Goal: Task Accomplishment & Management: Manage account settings

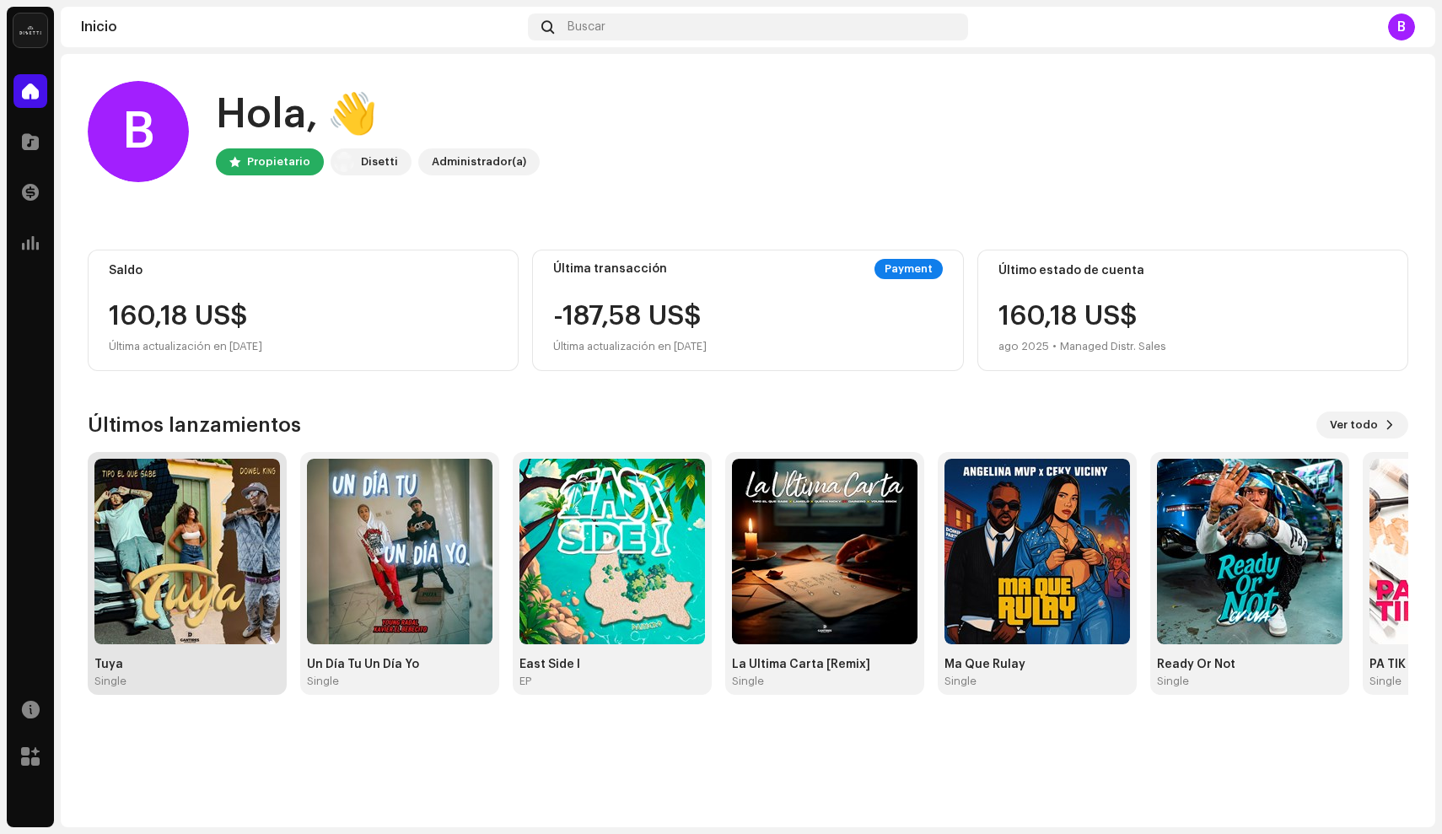
click at [187, 514] on img at bounding box center [187, 552] width 186 height 186
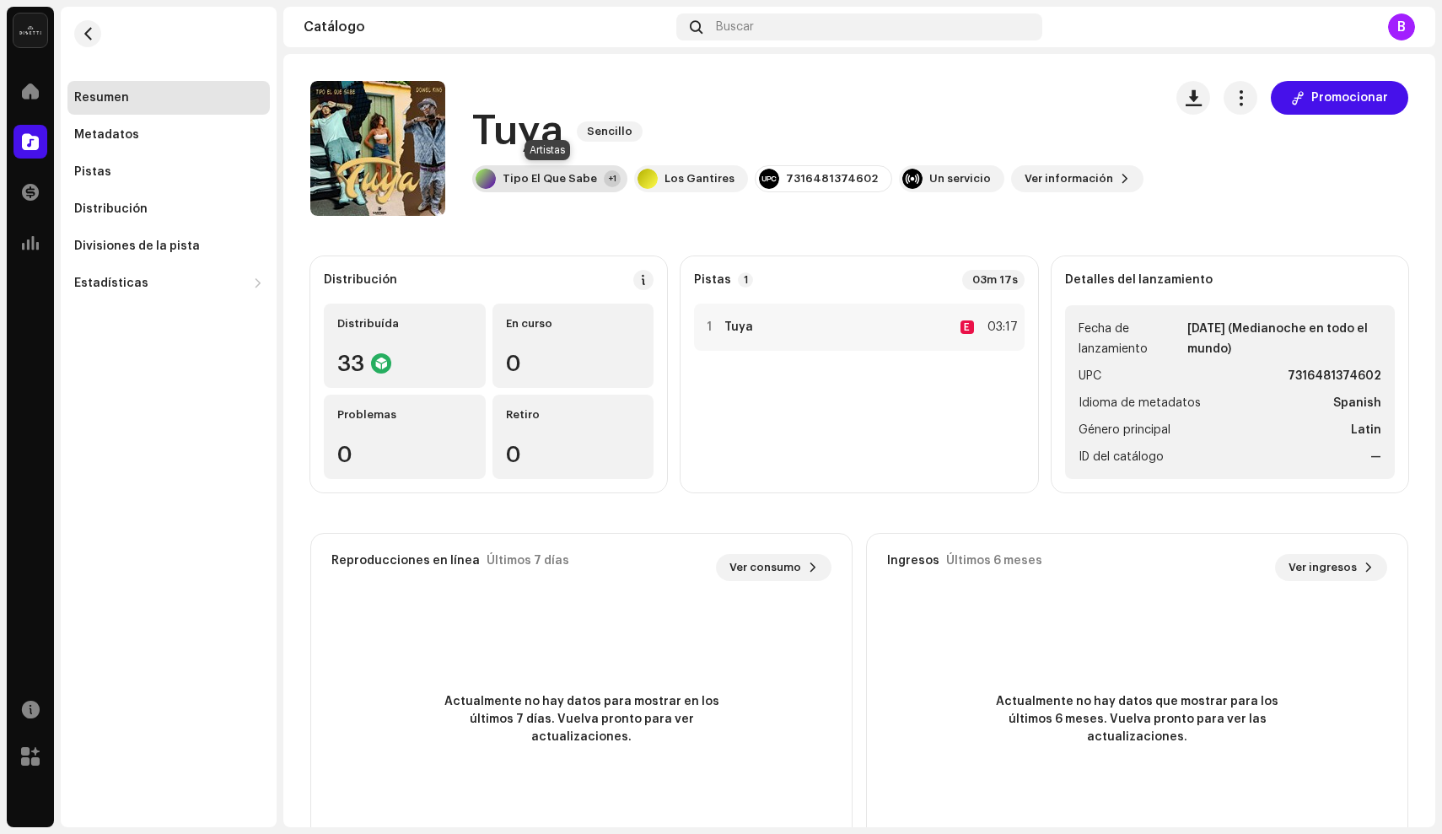
click at [522, 179] on div "Tipo El Que Sabe" at bounding box center [550, 178] width 94 height 13
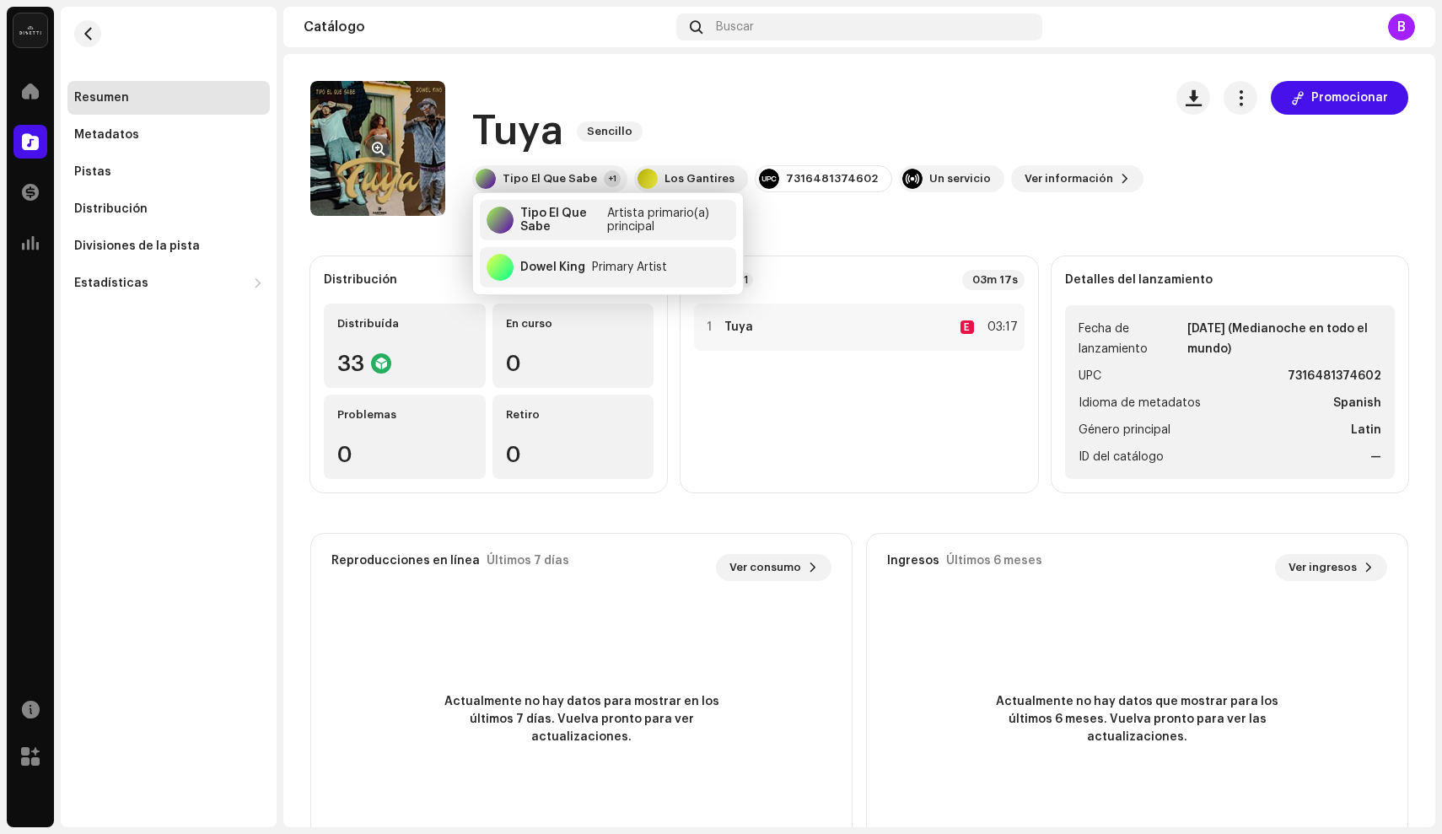
click at [393, 121] on re-a-cover at bounding box center [377, 148] width 135 height 135
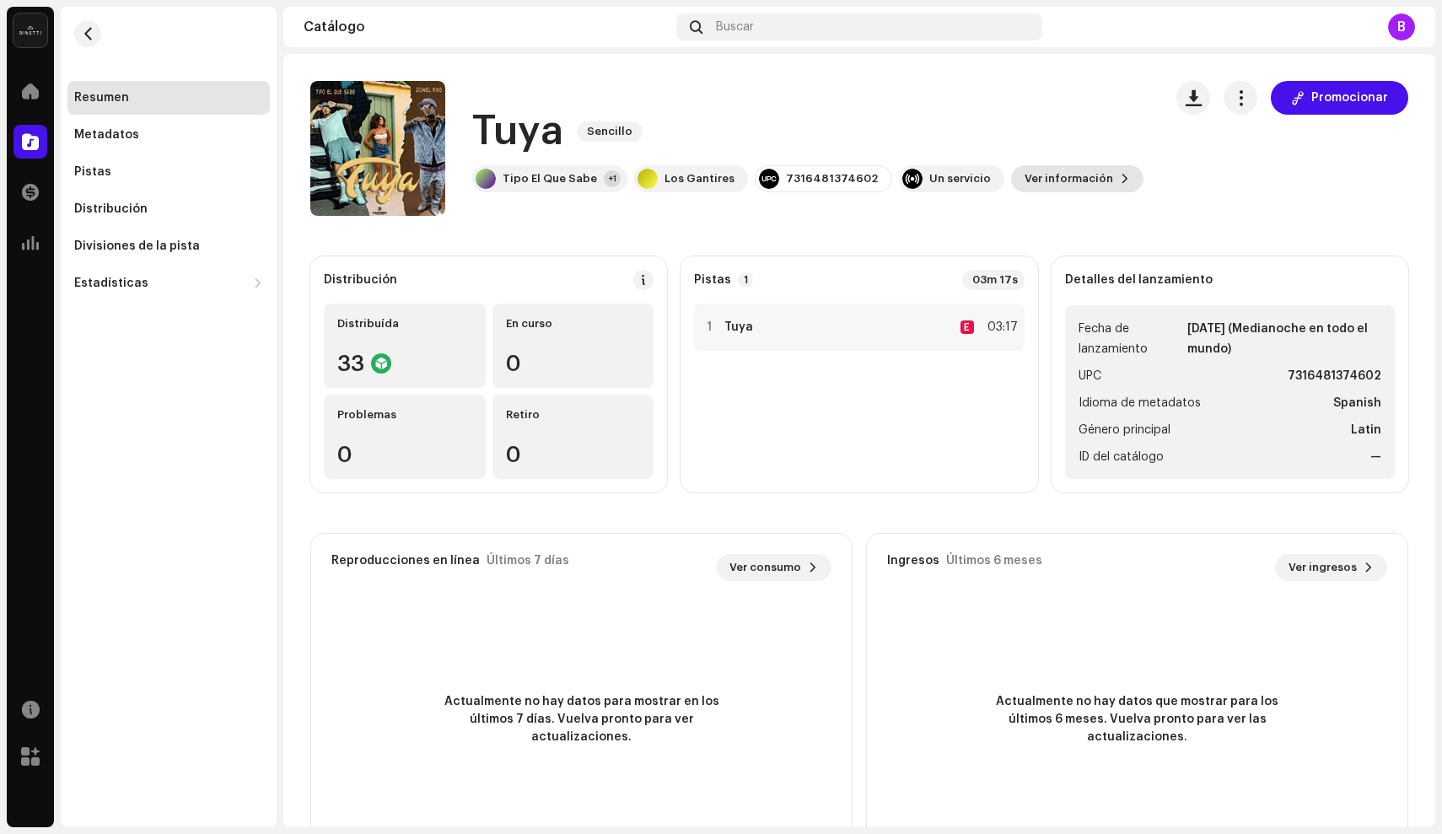
click at [1042, 170] on span "Ver información" at bounding box center [1069, 179] width 89 height 34
click at [1145, 122] on div "Tuya 3043890 Metadatos Distribución Idioma de metadatos Spanish Título del lanz…" at bounding box center [721, 417] width 1442 height 834
click at [1232, 110] on button "button" at bounding box center [1241, 98] width 34 height 34
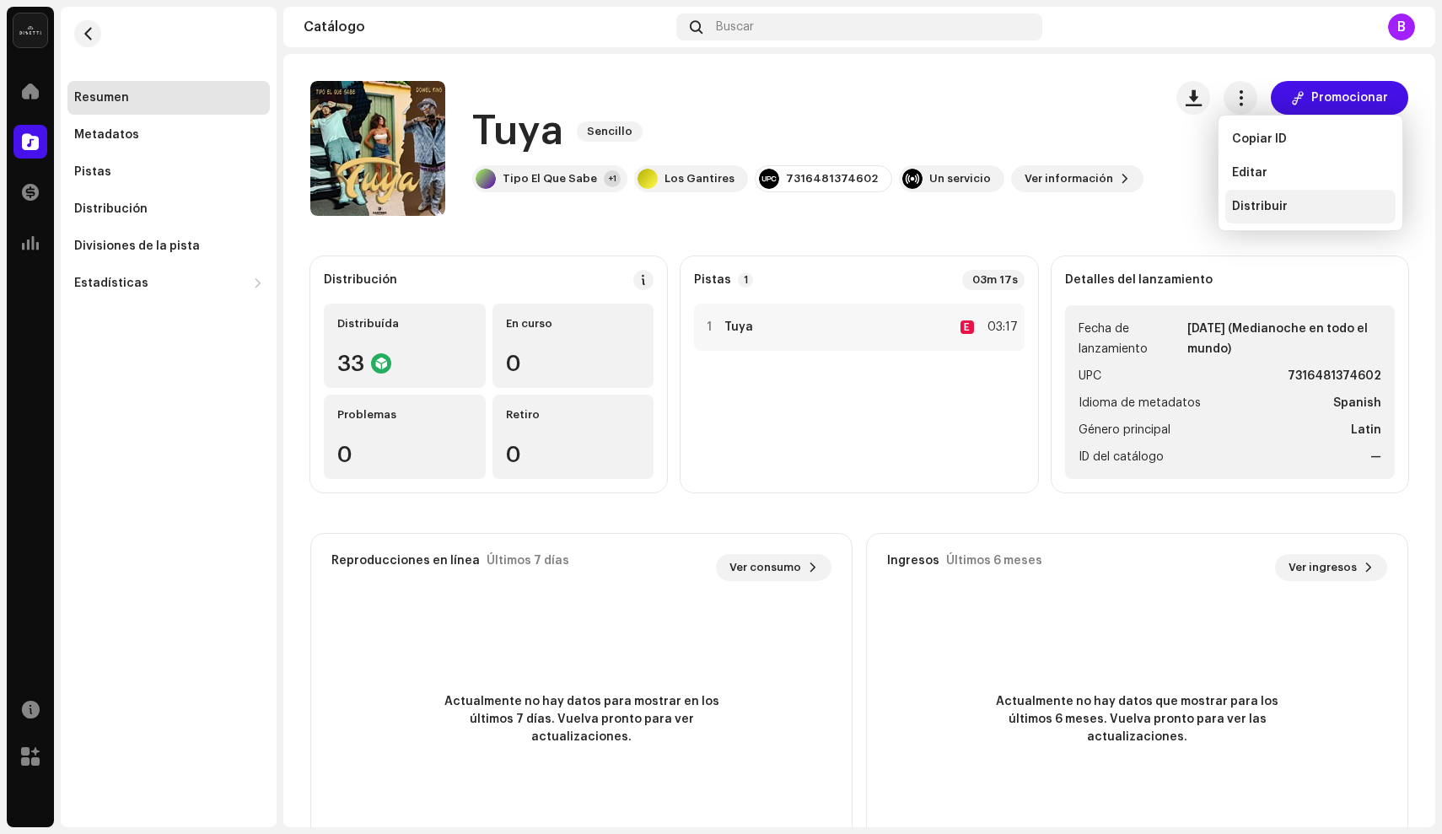
click at [1267, 220] on div "Distribuir" at bounding box center [1310, 207] width 170 height 34
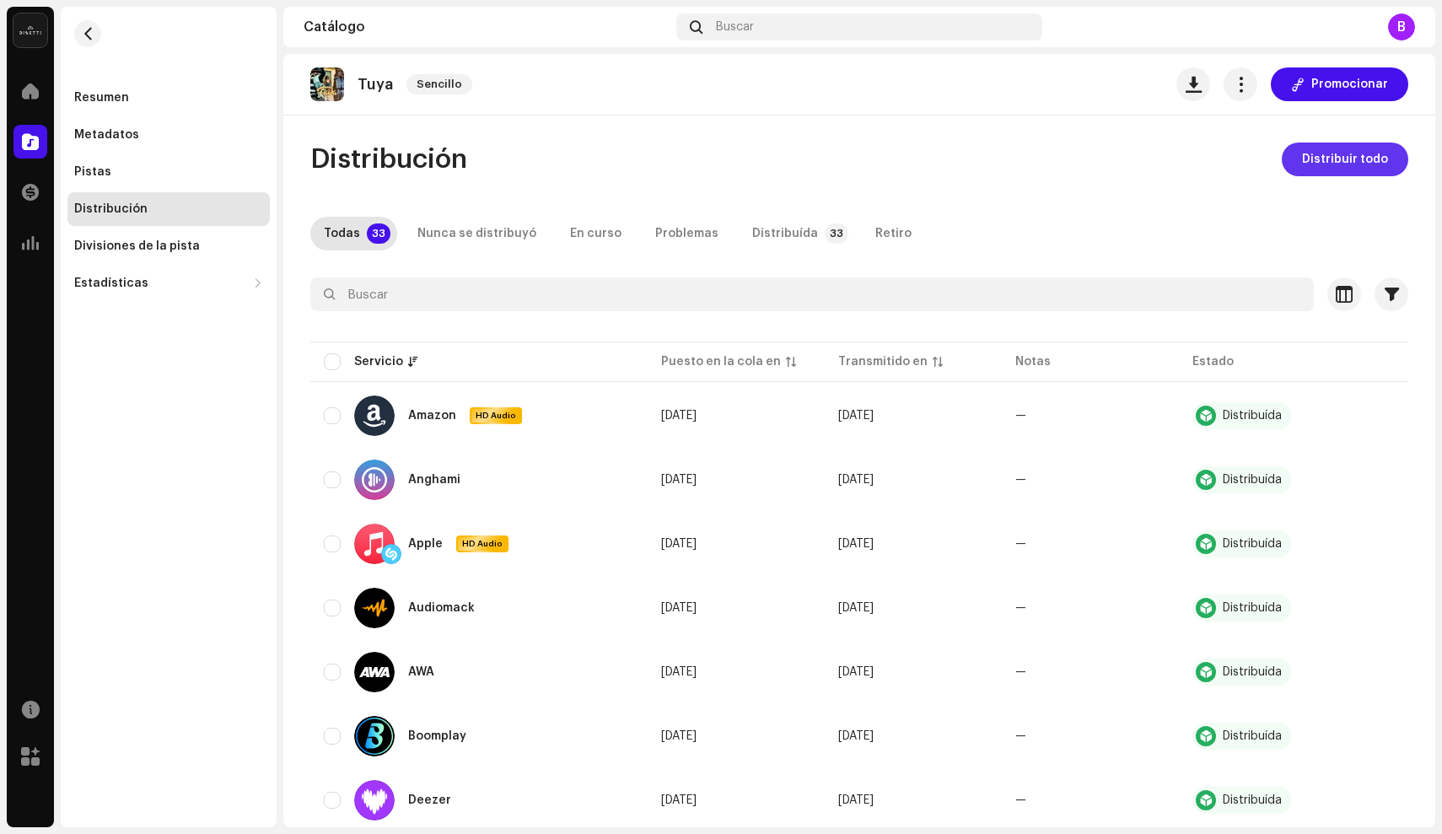
click at [1321, 163] on span "Distribuir todo" at bounding box center [1345, 160] width 86 height 34
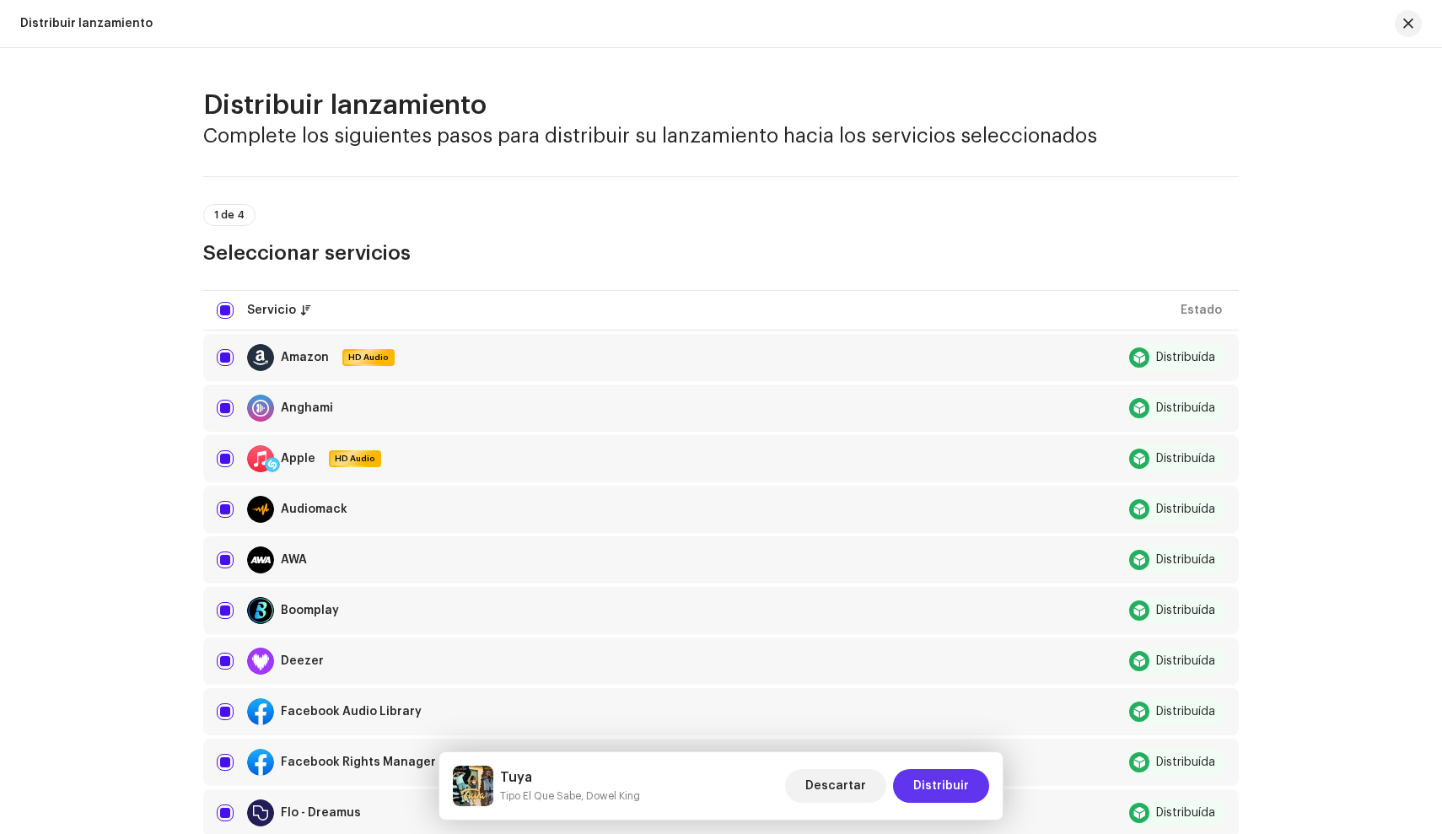
click at [927, 783] on span "Distribuir" at bounding box center [941, 786] width 56 height 34
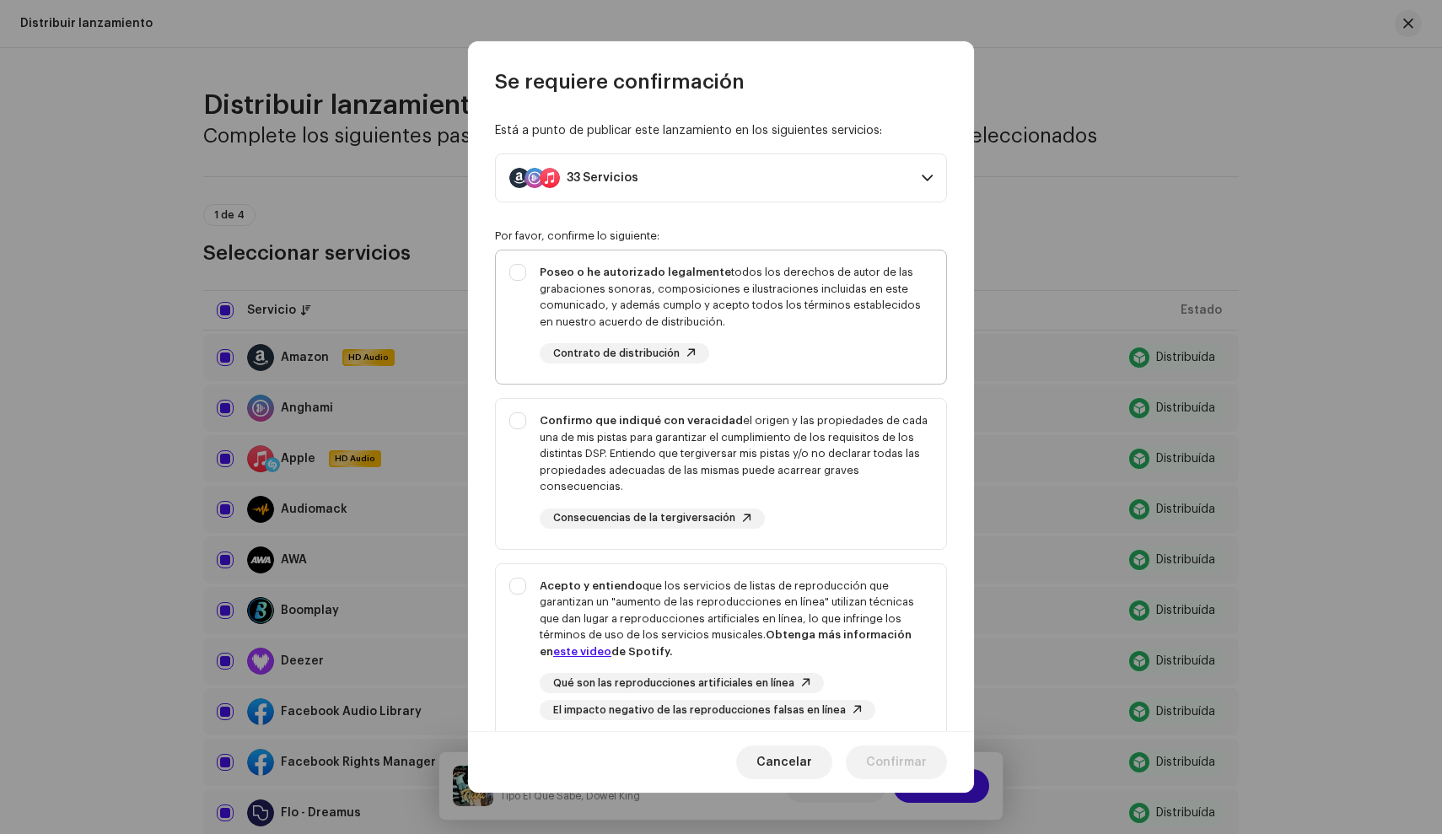
click at [527, 283] on div "Poseo o he autorizado legalmente todos los derechos de autor de las grabaciones…" at bounding box center [721, 313] width 450 height 127
checkbox input "true"
click at [528, 417] on div "Confirmo que indiqué con veracidad el origen y las propiedades de cada una de m…" at bounding box center [721, 470] width 450 height 143
checkbox input "true"
click at [525, 589] on div "Acepto y entiendo que los servicios de listas de reproducción que garantizan un…" at bounding box center [721, 649] width 450 height 170
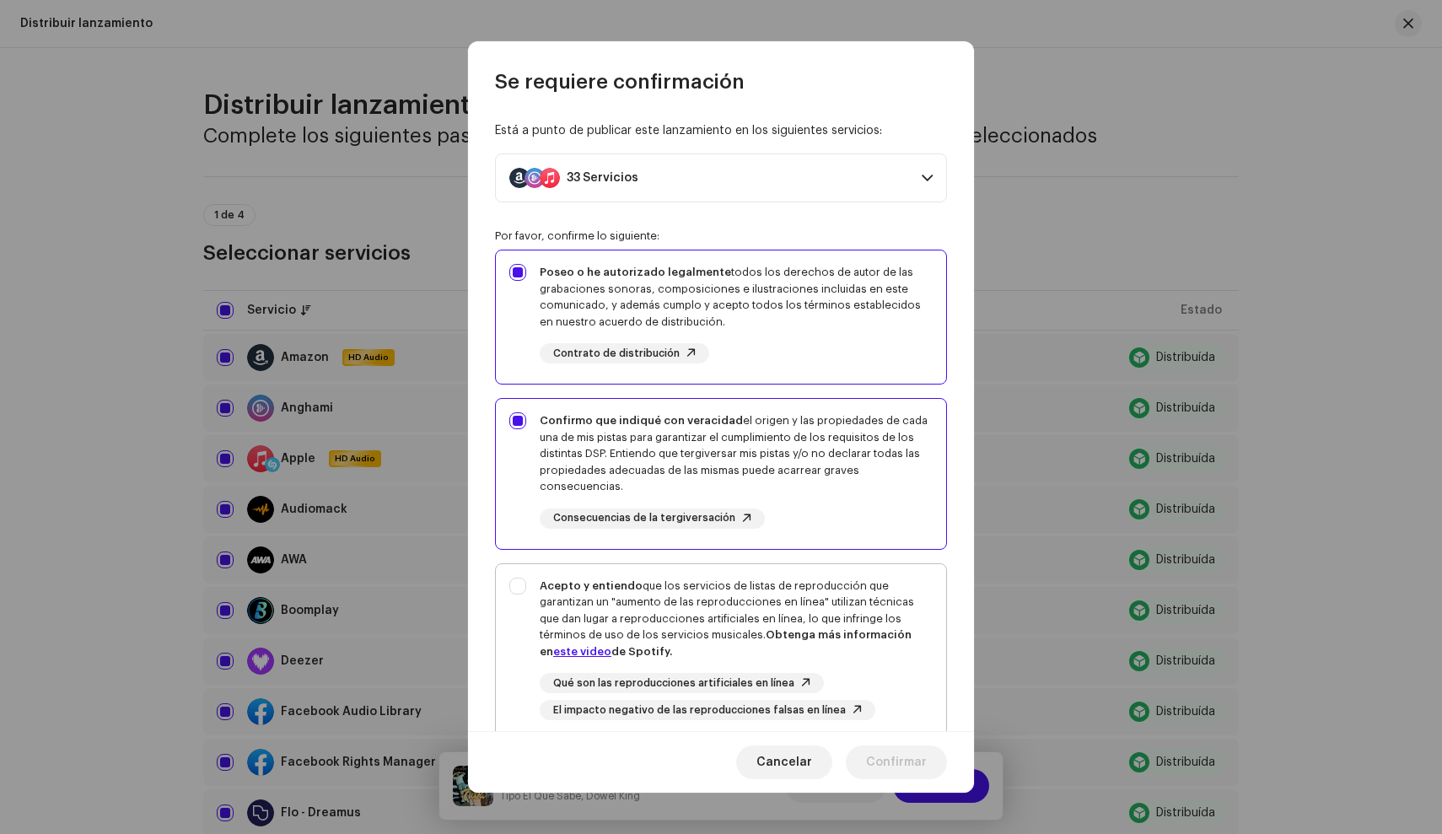
checkbox input "true"
click at [891, 762] on span "Confirmar" at bounding box center [896, 763] width 61 height 34
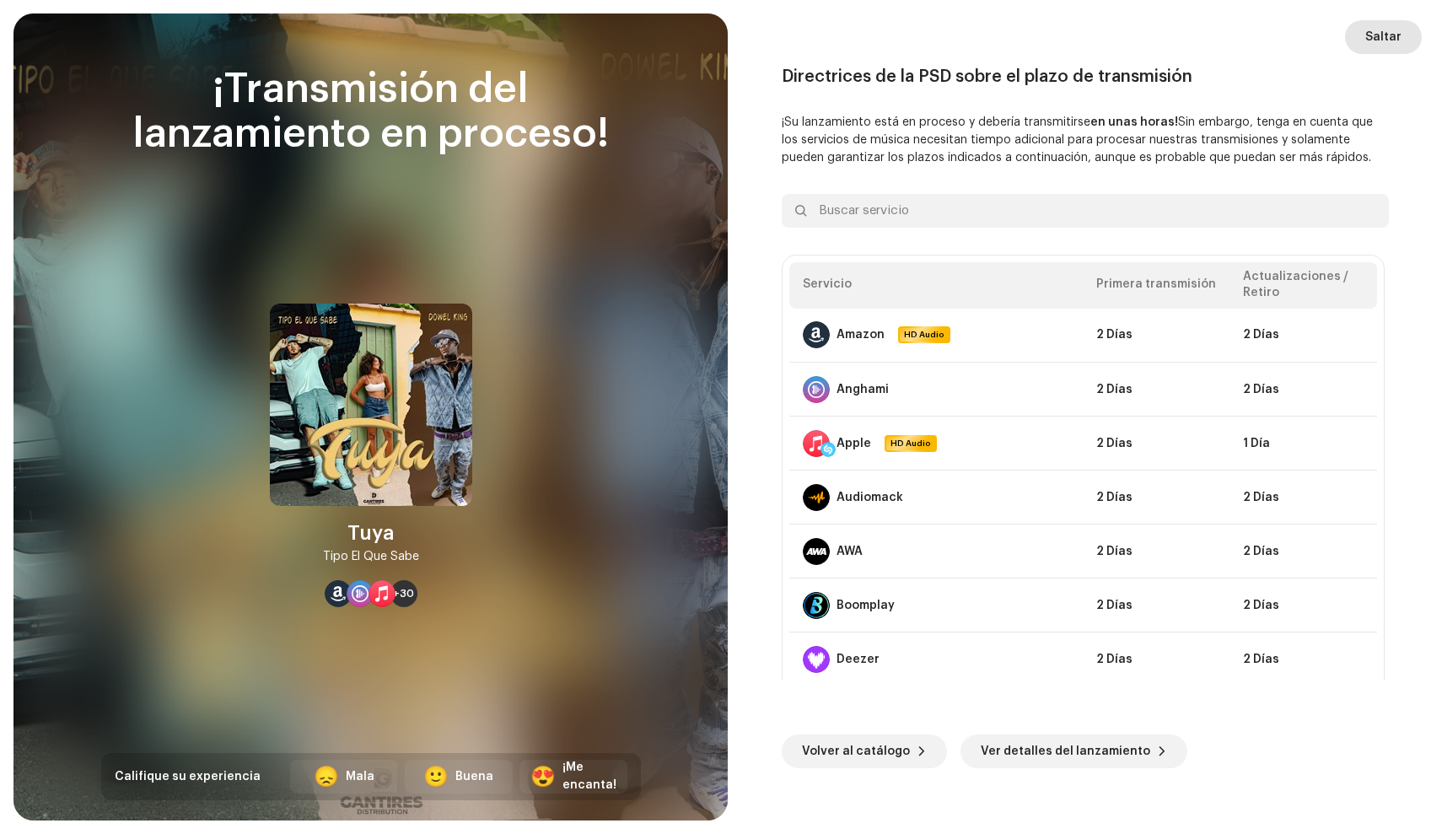
click at [1394, 41] on span "Saltar" at bounding box center [1383, 37] width 36 height 34
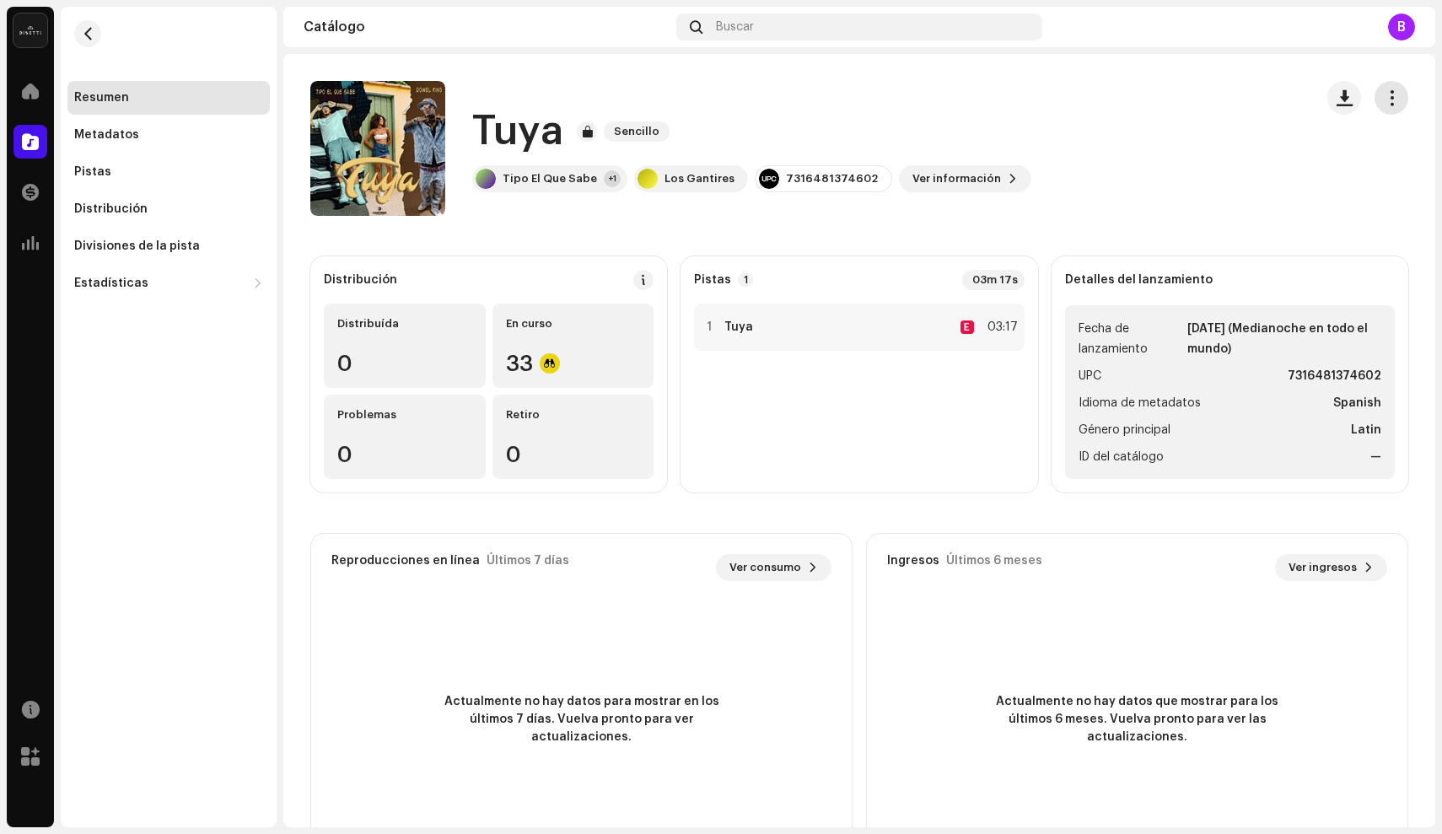
click at [1390, 96] on button "button" at bounding box center [1392, 98] width 34 height 34
click at [1106, 129] on div "Tuya Sencillo Tipo El Que Sabe +1 Los Gantires 7316481374602 Ver información" at bounding box center [805, 148] width 990 height 135
click at [38, 89] on span at bounding box center [30, 90] width 17 height 13
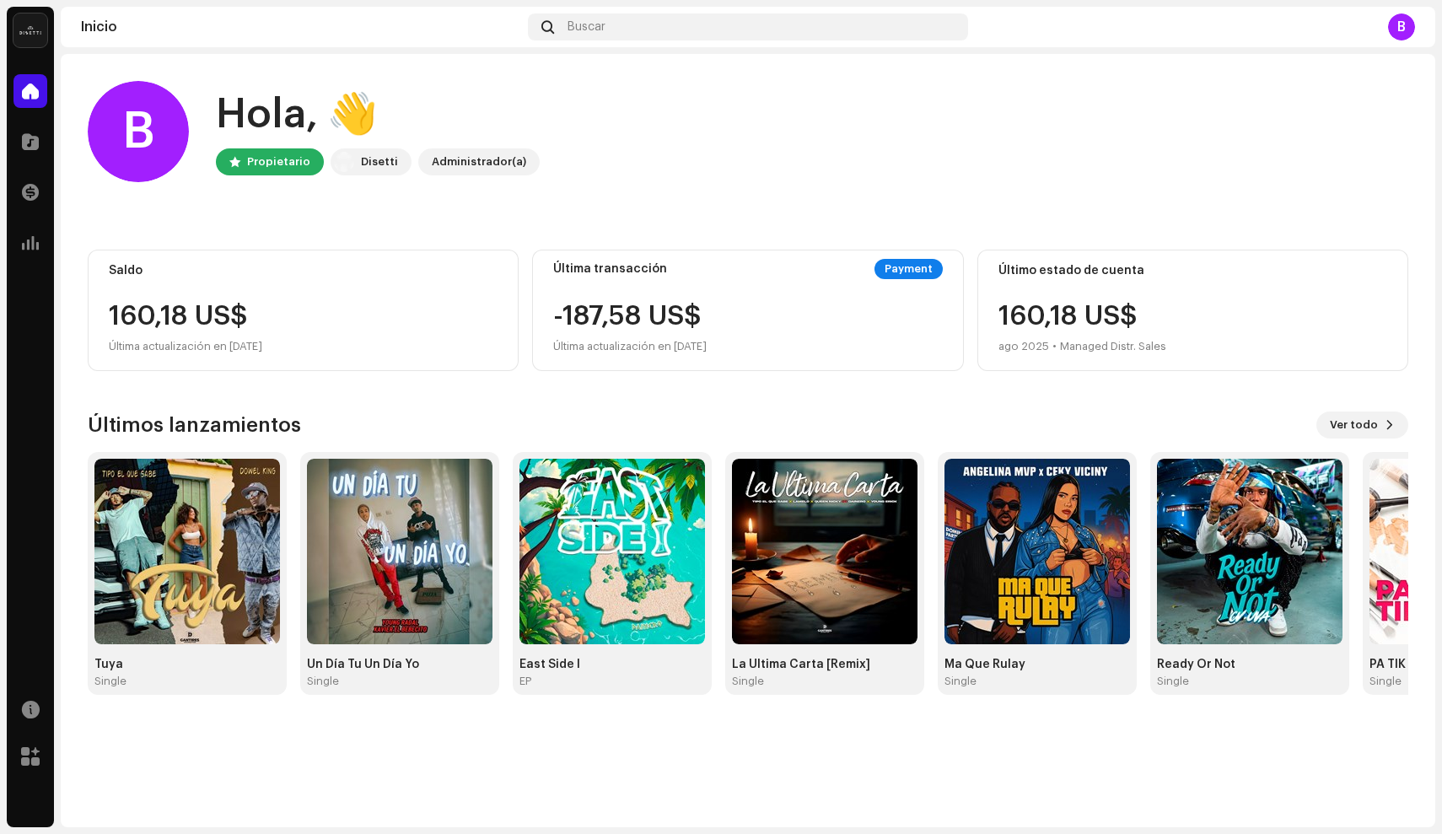
click at [38, 89] on span at bounding box center [30, 90] width 17 height 13
